Goal: Task Accomplishment & Management: Manage account settings

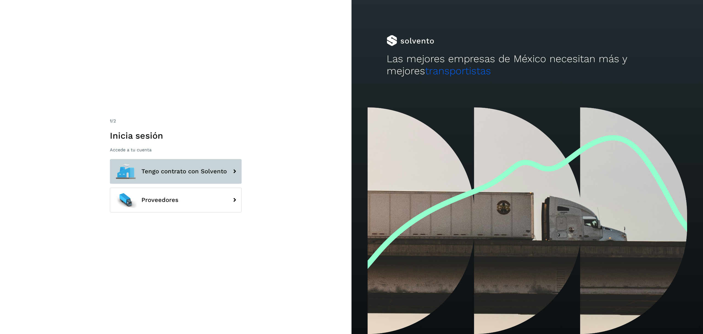
click at [156, 171] on span "Tengo contrato con Solvento" at bounding box center [183, 171] width 85 height 7
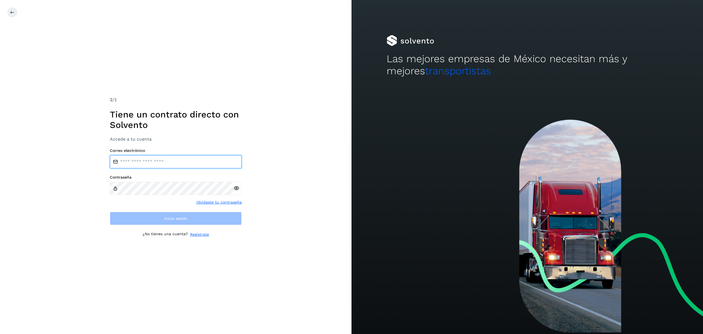
click at [151, 161] on input "email" at bounding box center [176, 161] width 132 height 13
type input "**********"
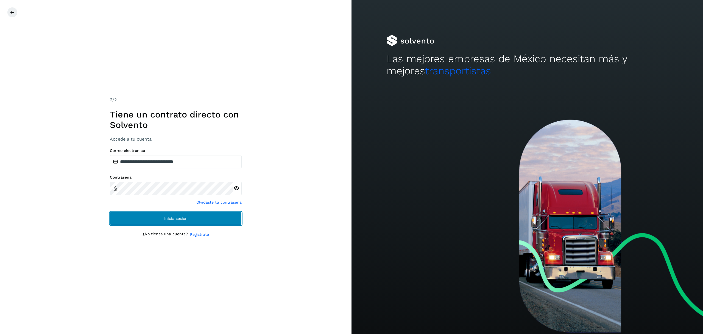
click at [130, 218] on button "Inicia sesión" at bounding box center [176, 218] width 132 height 13
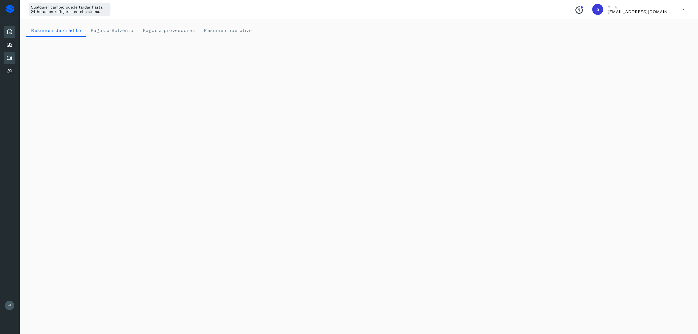
click at [12, 57] on icon at bounding box center [9, 58] width 7 height 7
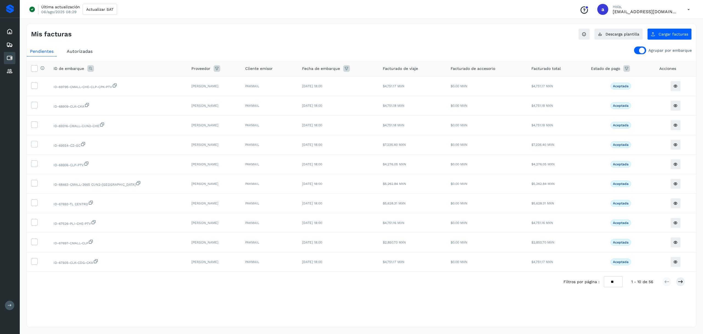
click at [638, 52] on div at bounding box center [640, 50] width 12 height 8
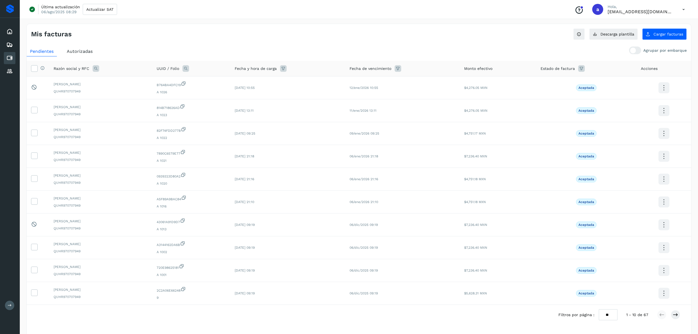
click at [97, 69] on icon at bounding box center [96, 68] width 7 height 7
click at [124, 91] on input "text" at bounding box center [132, 91] width 68 height 9
type input "**********"
click at [137, 107] on button "Buscar" at bounding box center [146, 106] width 40 height 11
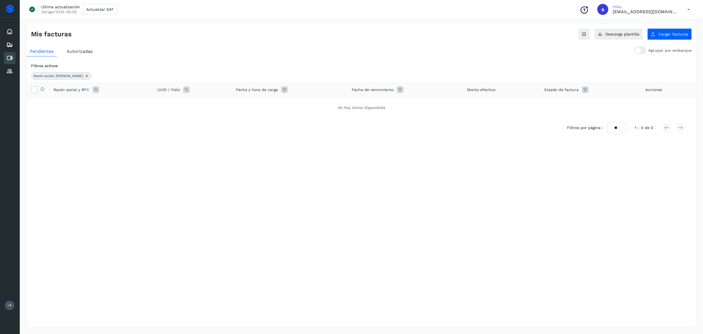
click at [585, 92] on icon at bounding box center [585, 89] width 7 height 7
click at [649, 105] on icon at bounding box center [649, 104] width 6 height 6
click at [608, 159] on p "Aceptada" at bounding box center [608, 159] width 16 height 4
click at [593, 160] on icon at bounding box center [592, 158] width 5 height 5
type input "**********"
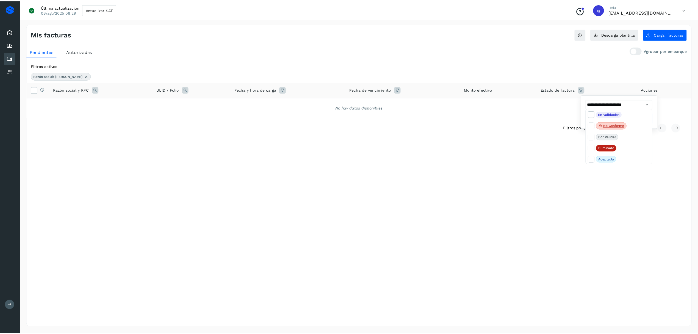
scroll to position [13, 0]
click at [82, 147] on div at bounding box center [351, 167] width 703 height 334
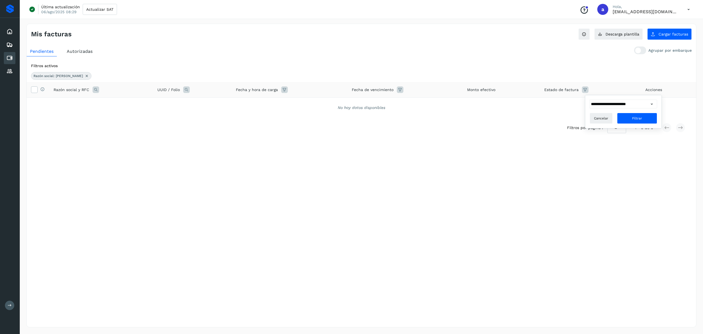
click at [89, 76] on icon at bounding box center [87, 76] width 4 height 4
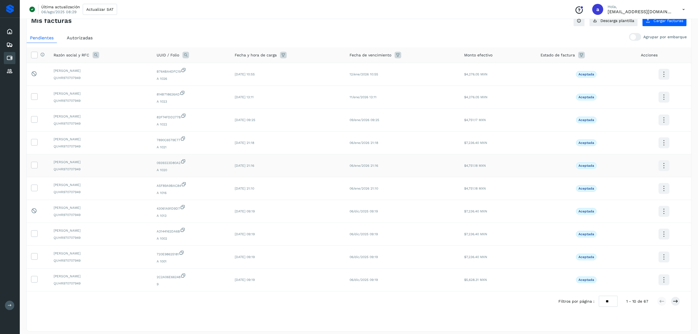
scroll to position [21, 0]
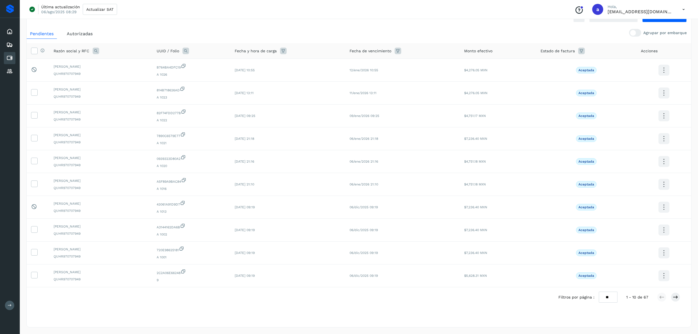
click at [607, 295] on select "** ** **" at bounding box center [608, 296] width 19 height 11
select select "**"
click at [604, 291] on select "** ** **" at bounding box center [608, 296] width 19 height 11
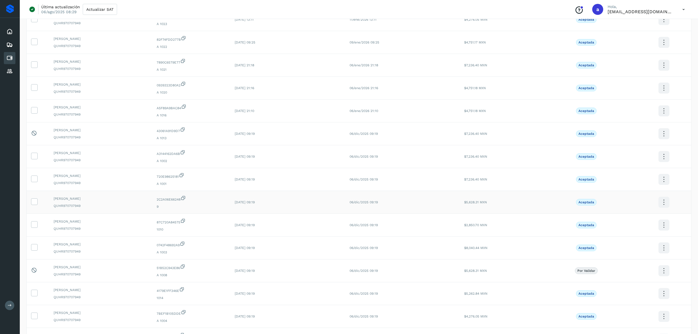
scroll to position [146, 0]
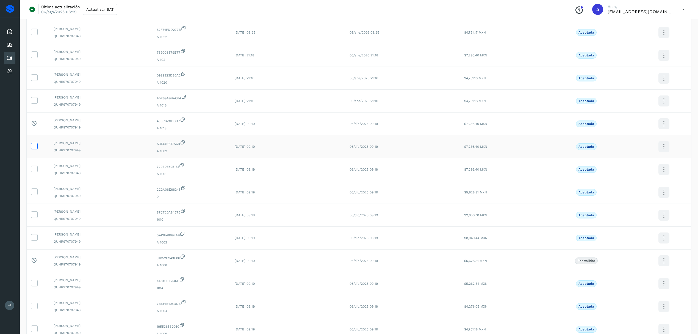
click at [35, 148] on icon at bounding box center [34, 146] width 6 height 6
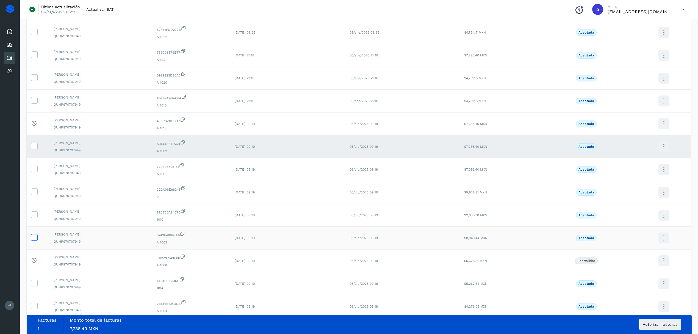
click at [34, 240] on icon at bounding box center [34, 237] width 6 height 6
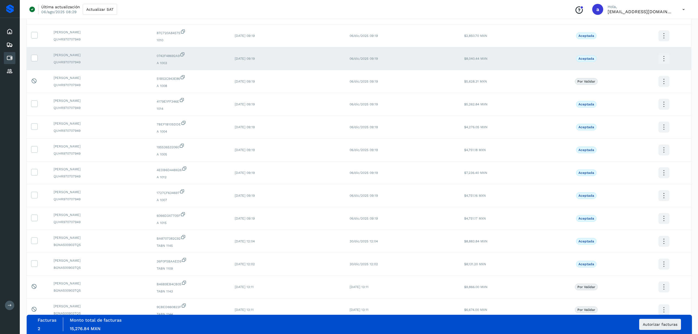
scroll to position [330, 0]
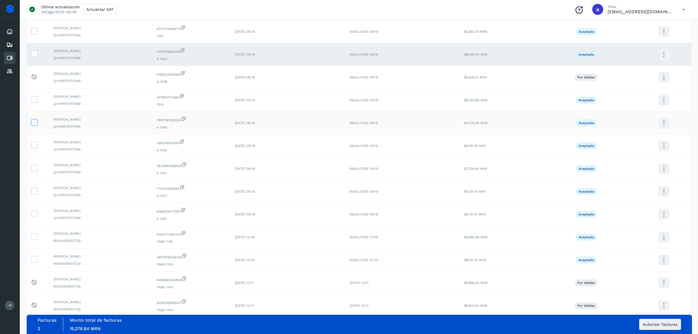
click at [37, 126] on label at bounding box center [34, 122] width 7 height 7
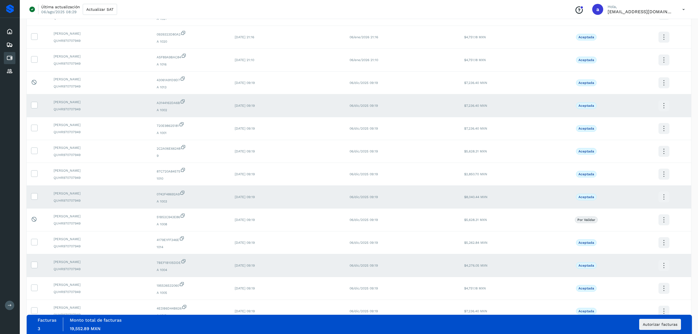
scroll to position [183, 0]
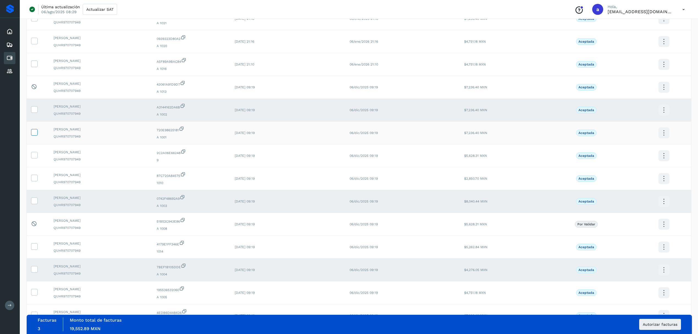
click at [34, 132] on icon at bounding box center [34, 132] width 6 height 6
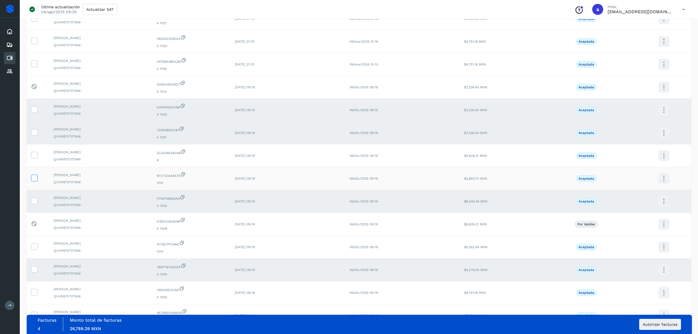
click at [35, 179] on icon at bounding box center [34, 177] width 6 height 6
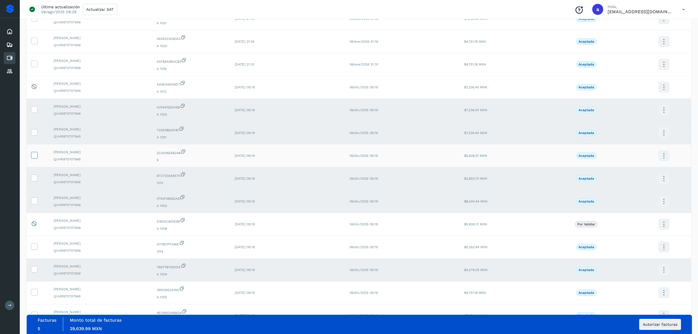
click at [34, 155] on icon at bounding box center [34, 155] width 6 height 6
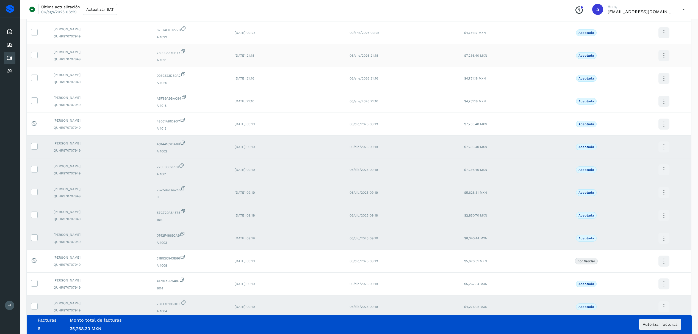
scroll to position [146, 0]
click at [35, 285] on icon at bounding box center [34, 282] width 6 height 6
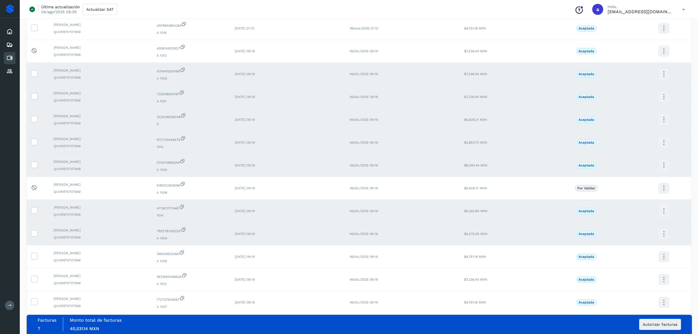
scroll to position [220, 0]
click at [37, 257] on icon at bounding box center [34, 255] width 6 height 6
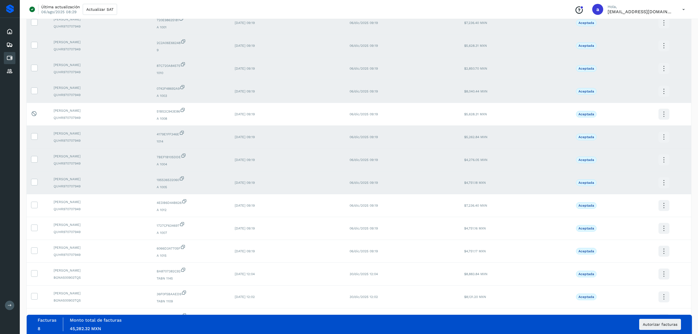
scroll to position [330, 0]
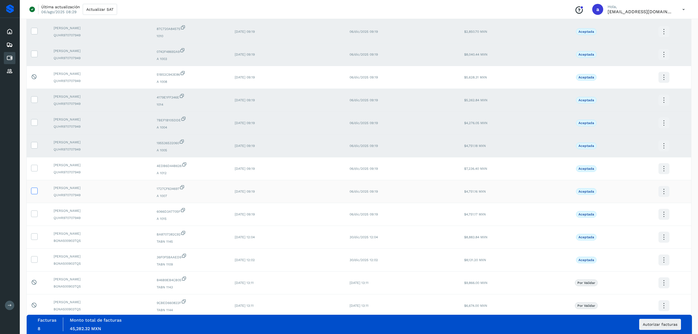
click at [32, 193] on icon at bounding box center [34, 190] width 6 height 6
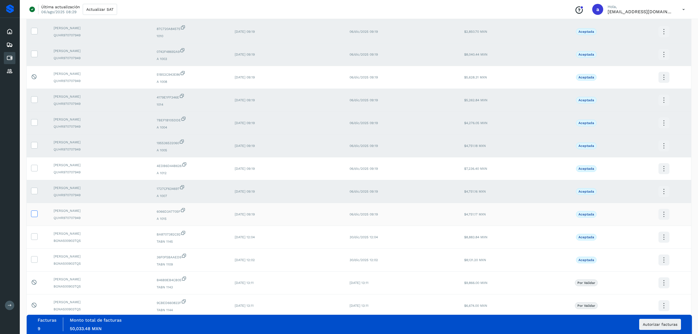
click at [32, 216] on icon at bounding box center [34, 213] width 6 height 6
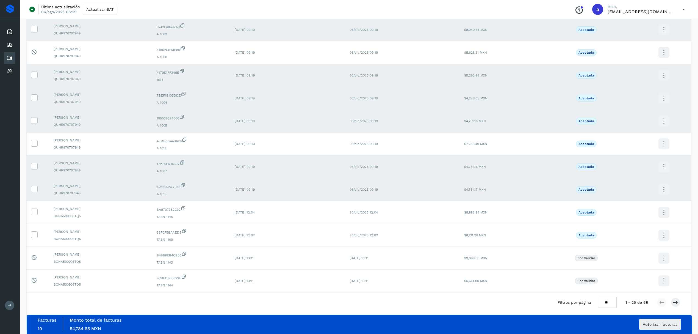
scroll to position [367, 0]
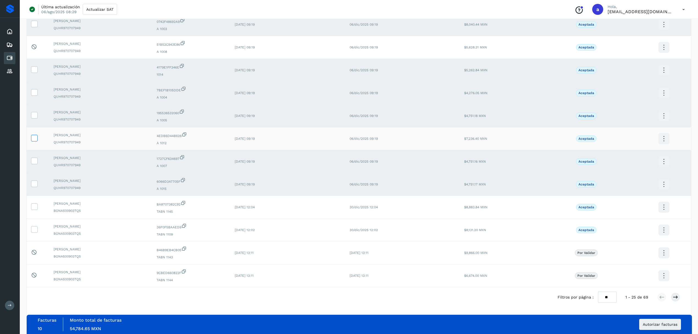
click at [35, 138] on icon at bounding box center [34, 138] width 6 height 6
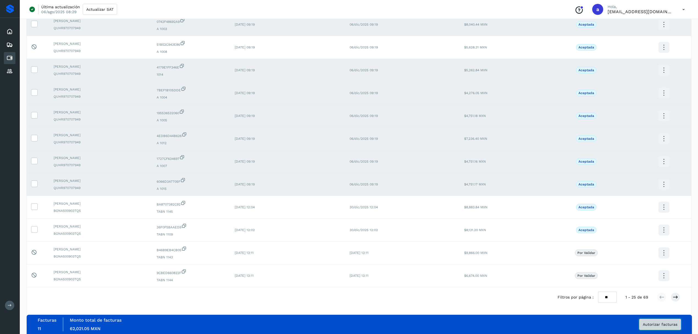
click at [674, 326] on button "Autorizar facturas" at bounding box center [660, 323] width 42 height 11
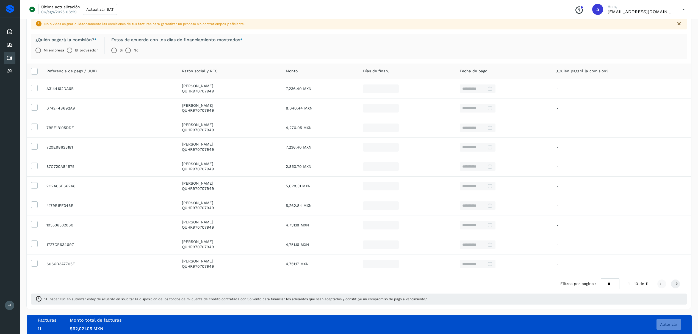
click at [414, 36] on div "¿Quién pagará la comisión? * Mi empresa El proveedor Estoy de acuerdo con los […" at bounding box center [359, 46] width 656 height 25
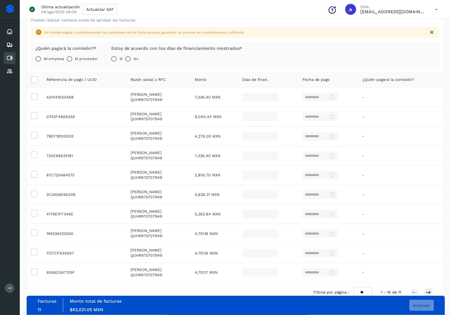
scroll to position [58, 0]
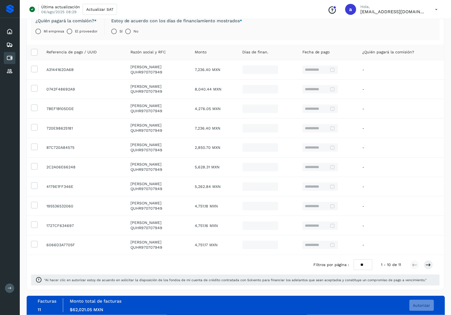
click at [365, 265] on select "** ** **" at bounding box center [363, 264] width 19 height 11
select select "**"
click at [355, 270] on select "** ** **" at bounding box center [363, 264] width 19 height 11
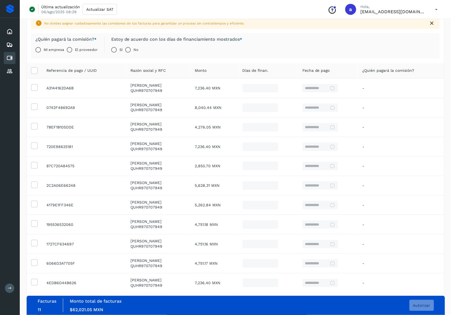
scroll to position [0, 0]
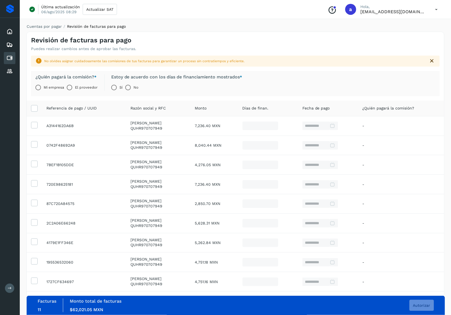
click at [80, 87] on label "El proveedor" at bounding box center [86, 87] width 23 height 11
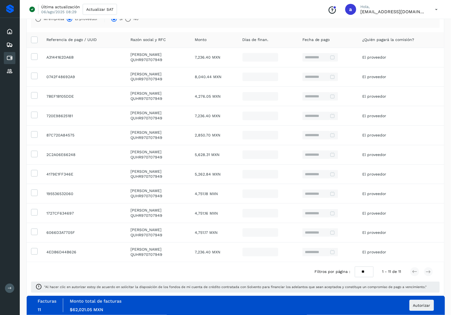
scroll to position [73, 0]
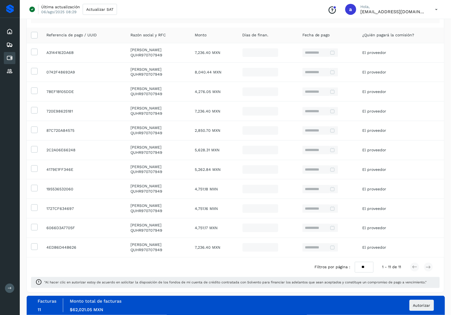
click at [70, 267] on div "Filtros por página : ** ** ** 1 - 11 de 11" at bounding box center [236, 267] width 418 height 20
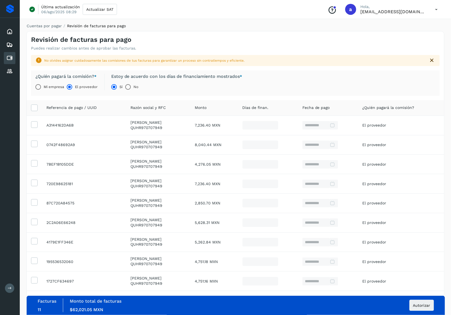
scroll to position [0, 0]
click at [423, 307] on span "Autorizar" at bounding box center [421, 305] width 17 height 4
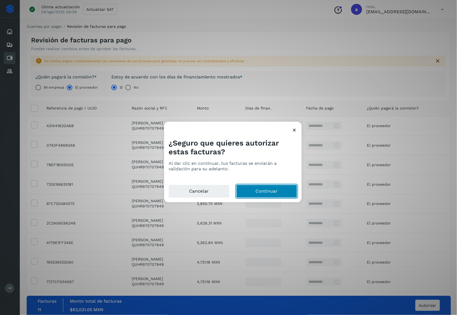
click at [263, 191] on button "Continuar" at bounding box center [266, 190] width 61 height 13
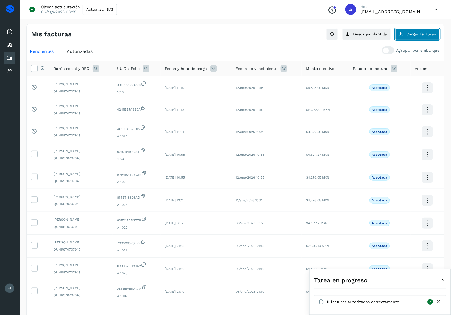
click at [423, 33] on span "Cargar facturas" at bounding box center [422, 34] width 30 height 4
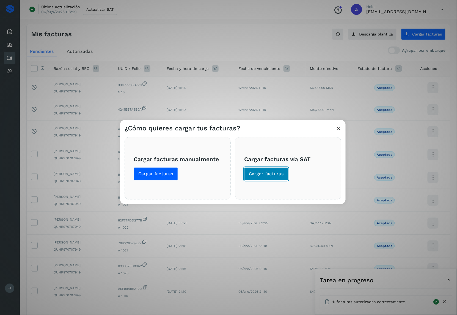
click at [256, 171] on span "Cargar facturas" at bounding box center [266, 174] width 35 height 6
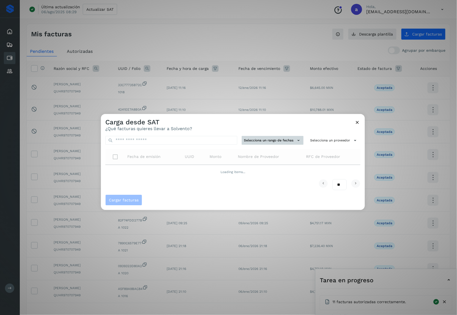
click at [297, 138] on icon at bounding box center [298, 140] width 6 height 6
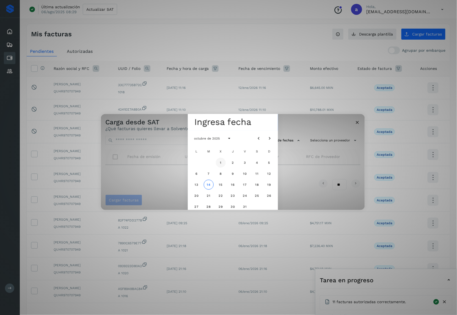
click at [218, 161] on button "1" at bounding box center [221, 162] width 10 height 10
click at [246, 173] on span "10" at bounding box center [245, 173] width 4 height 4
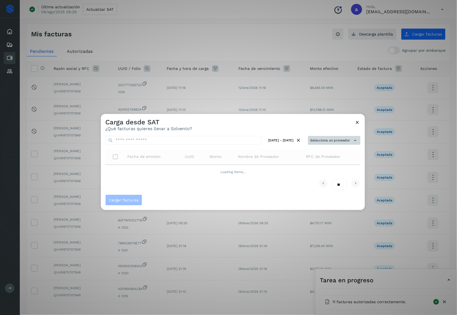
click at [330, 139] on button "Selecciona un proveedor" at bounding box center [334, 140] width 52 height 9
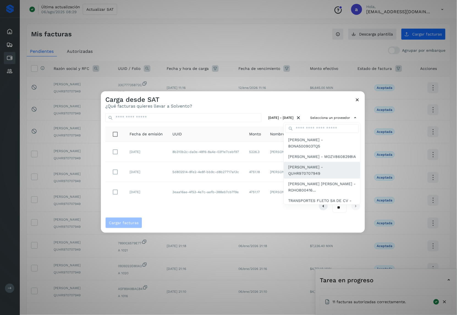
click at [302, 176] on span "[PERSON_NAME] - QUHR970707949" at bounding box center [322, 170] width 68 height 12
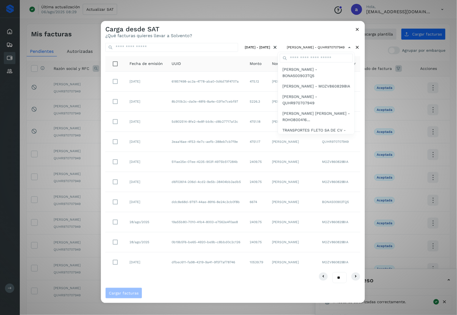
click at [358, 28] on div at bounding box center [329, 178] width 457 height 315
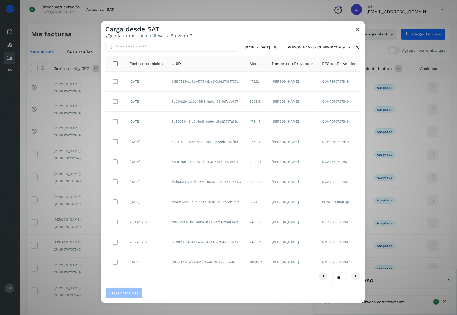
click at [356, 28] on icon at bounding box center [357, 29] width 6 height 6
